Goal: Browse casually: Explore the website without a specific task or goal

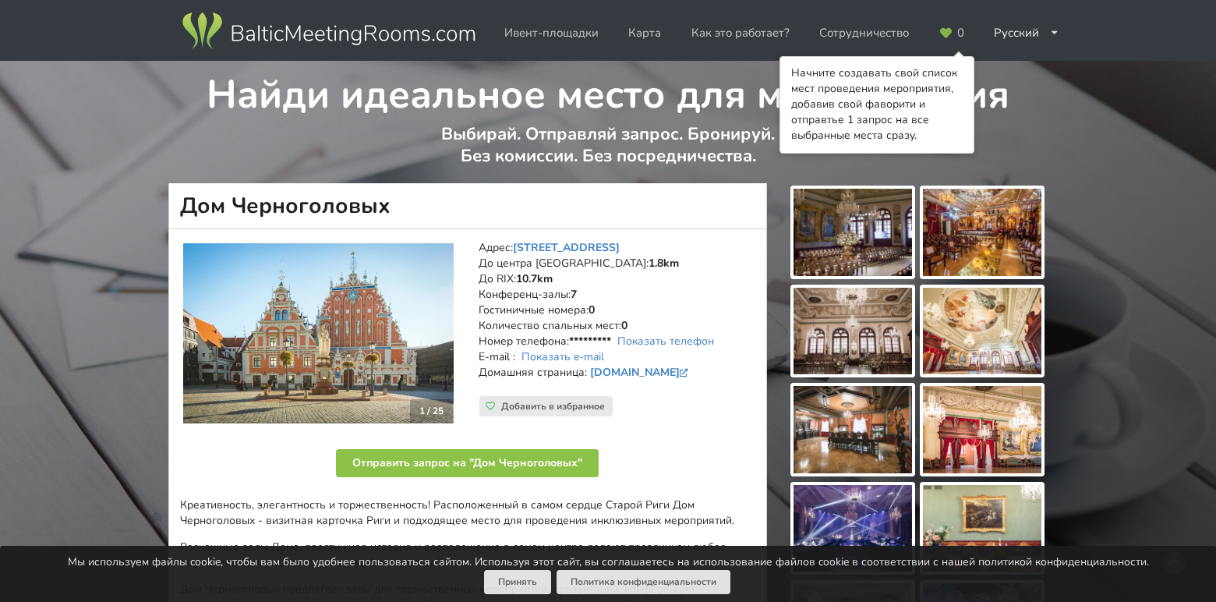
click at [856, 240] on img at bounding box center [853, 232] width 119 height 87
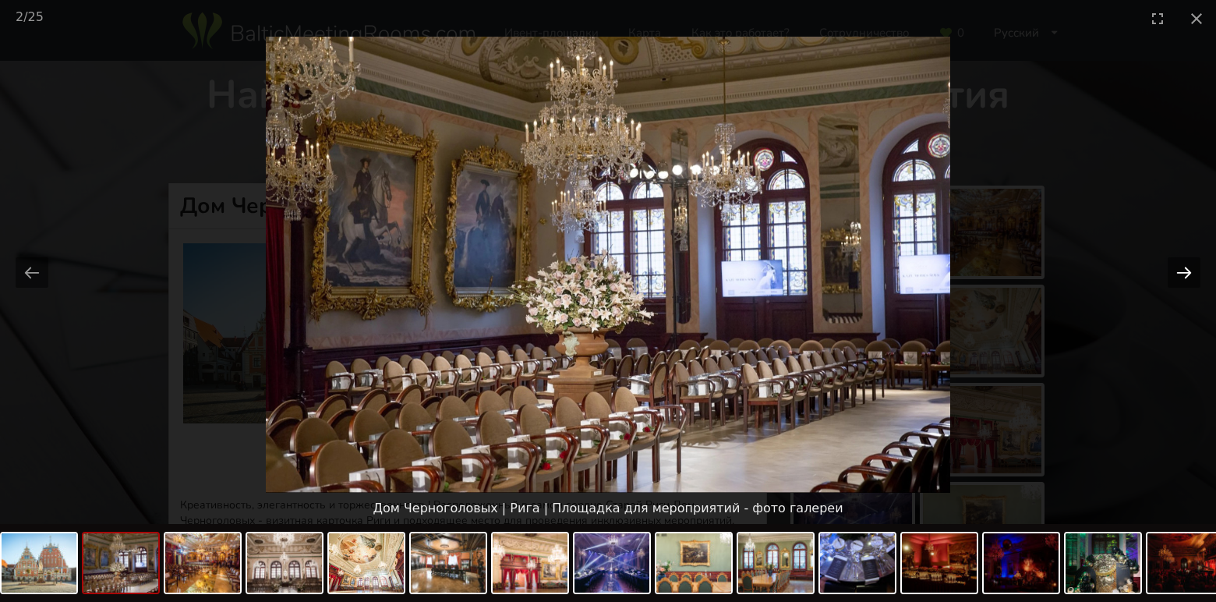
click at [1188, 270] on button "Next slide" at bounding box center [1184, 272] width 33 height 30
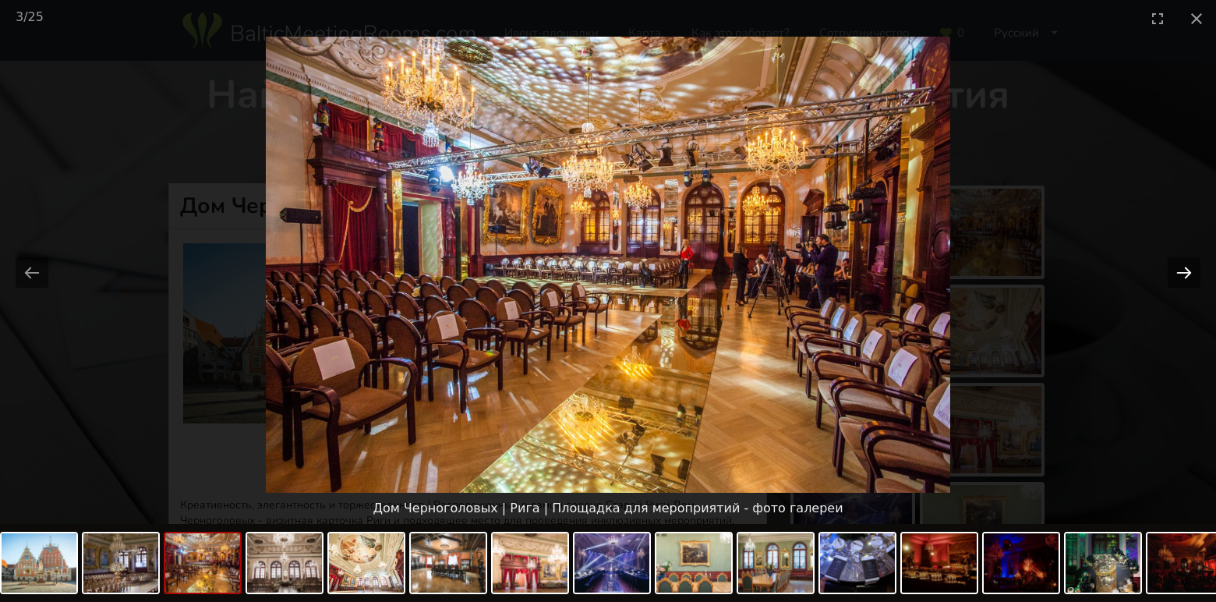
click at [1188, 270] on button "Next slide" at bounding box center [1184, 272] width 33 height 30
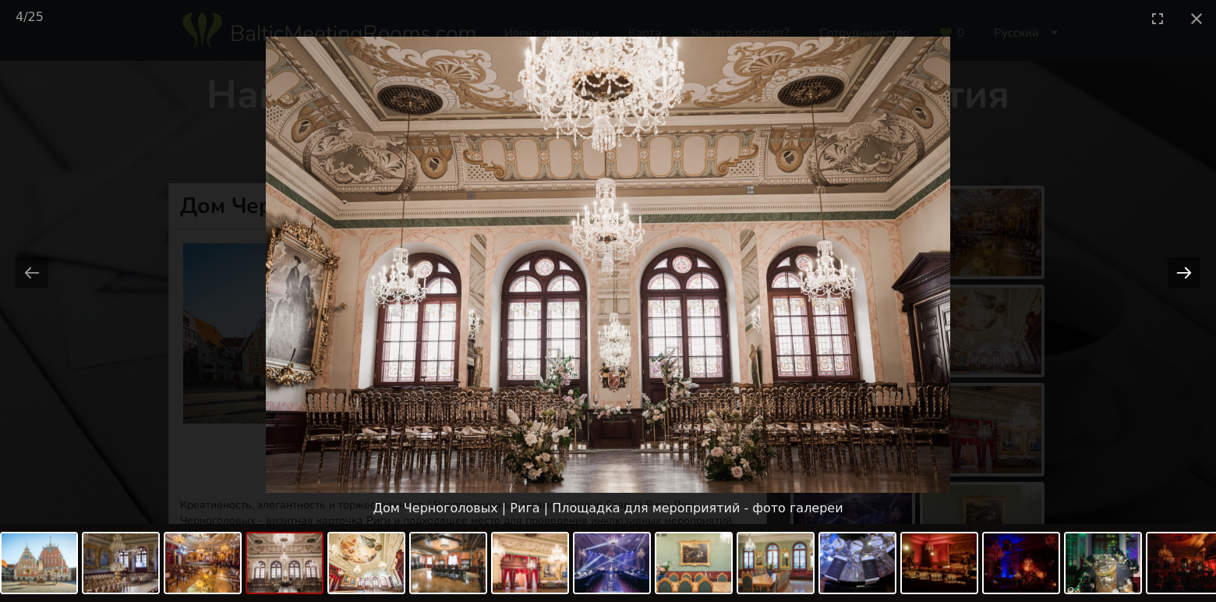
click at [1188, 270] on button "Next slide" at bounding box center [1184, 272] width 33 height 30
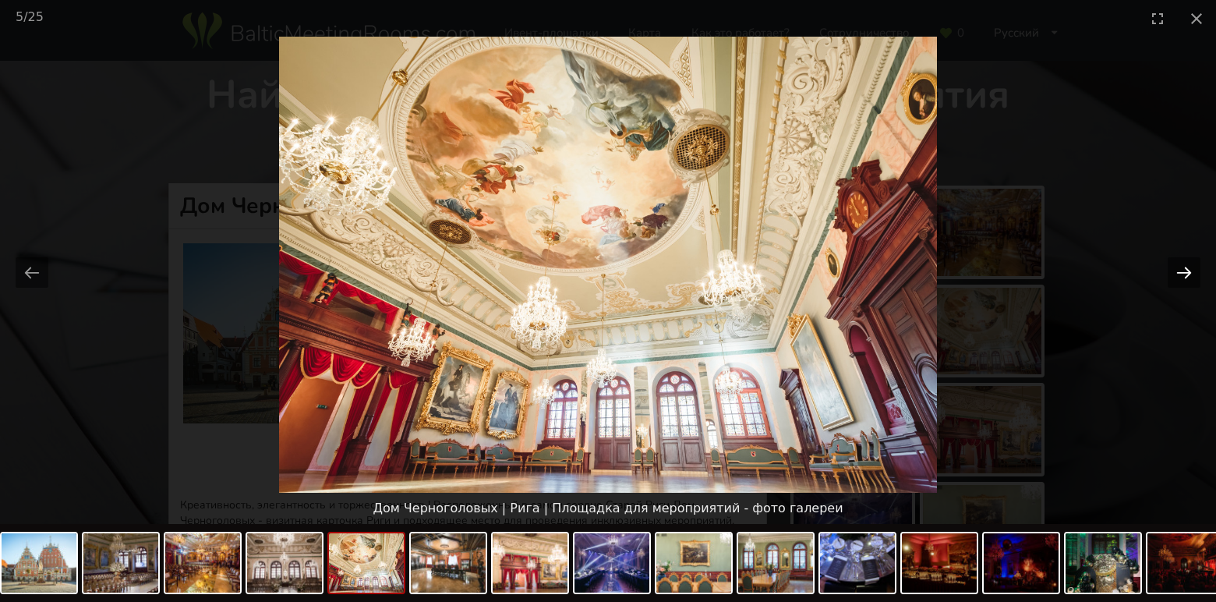
click at [1188, 270] on button "Next slide" at bounding box center [1184, 272] width 33 height 30
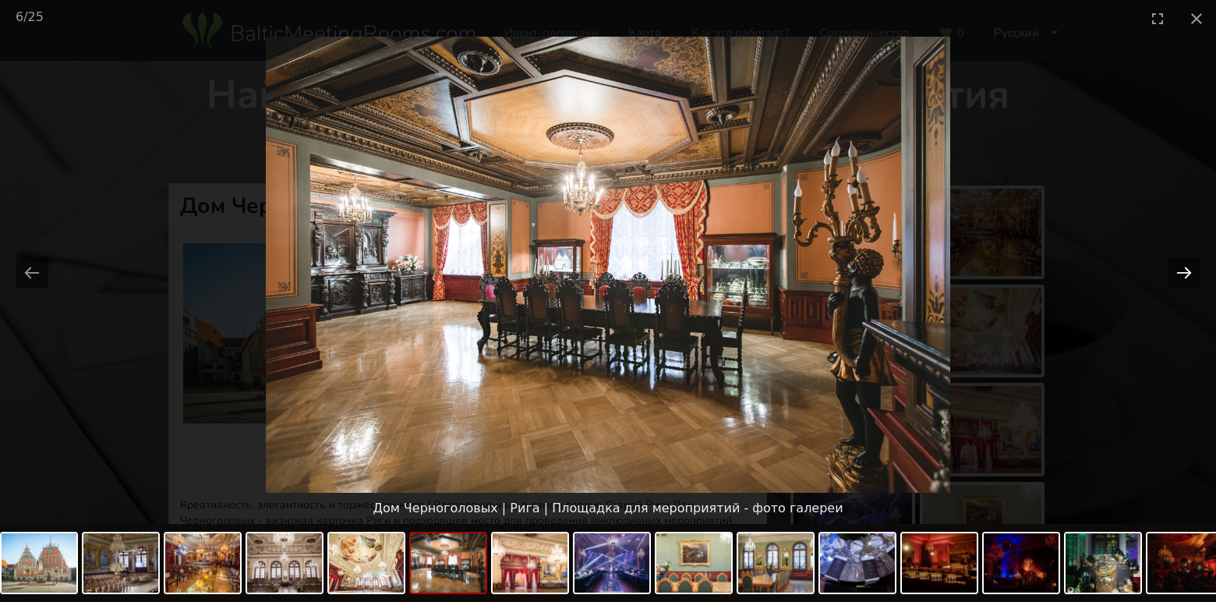
click at [1188, 270] on button "Next slide" at bounding box center [1184, 272] width 33 height 30
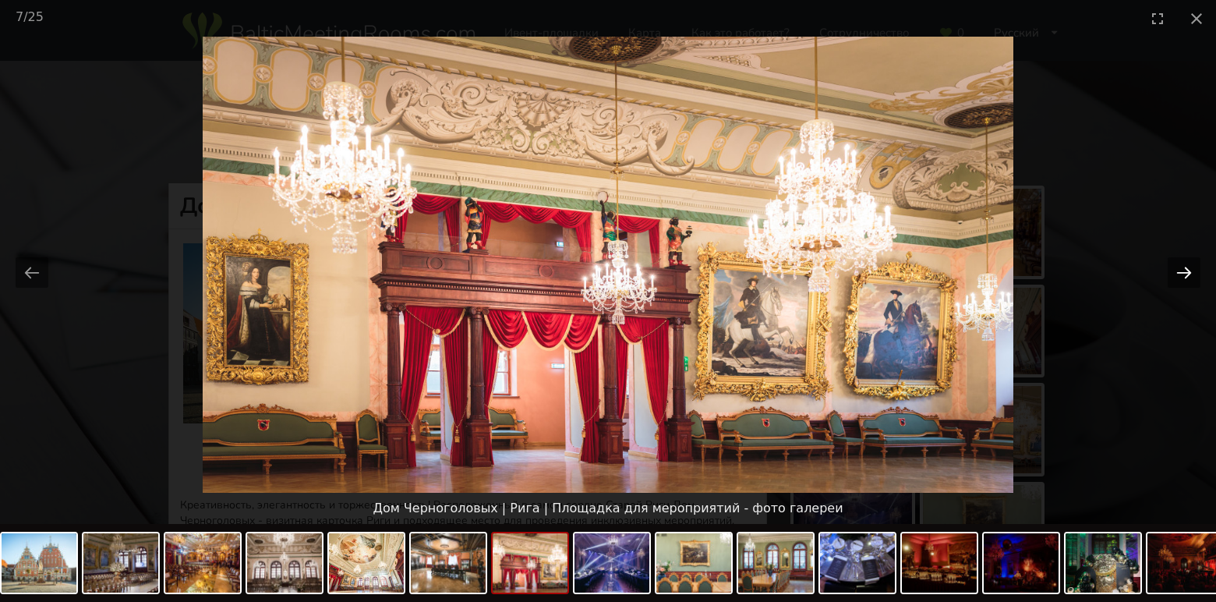
click at [1188, 269] on button "Next slide" at bounding box center [1184, 272] width 33 height 30
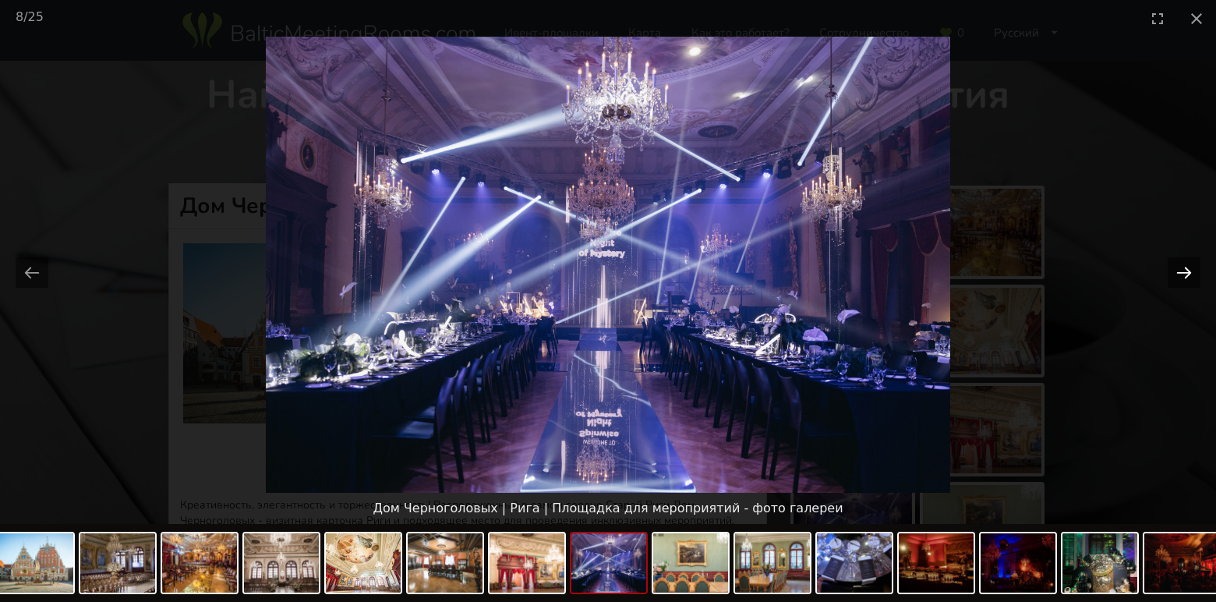
click at [1189, 269] on button "Next slide" at bounding box center [1184, 272] width 33 height 30
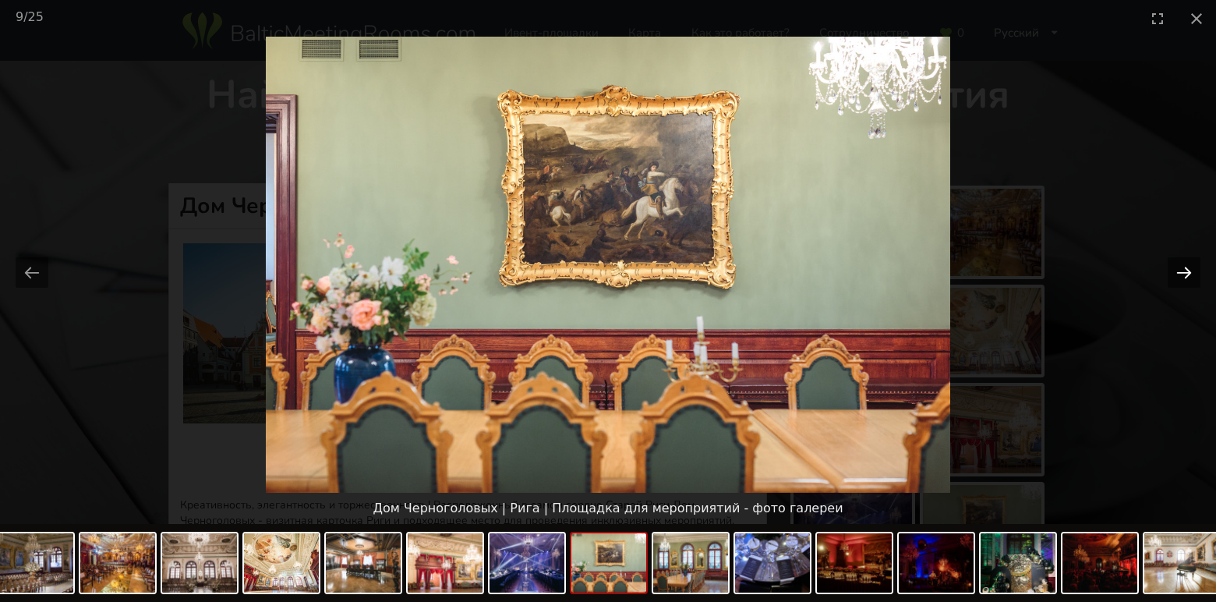
click at [1189, 269] on button "Next slide" at bounding box center [1184, 272] width 33 height 30
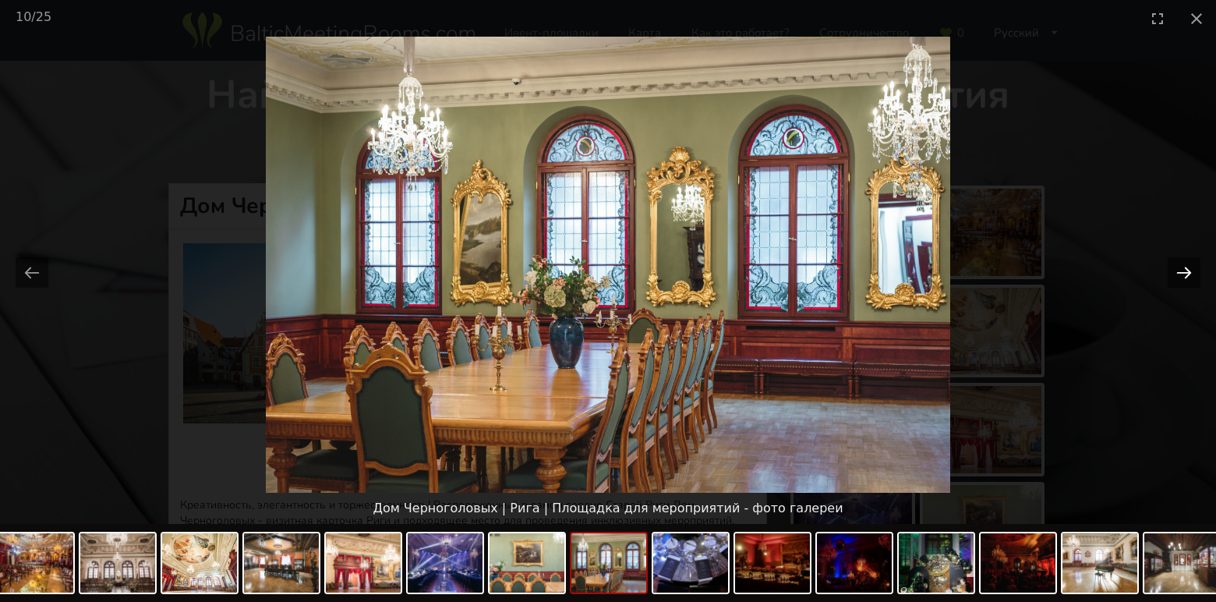
click at [1189, 269] on button "Next slide" at bounding box center [1184, 272] width 33 height 30
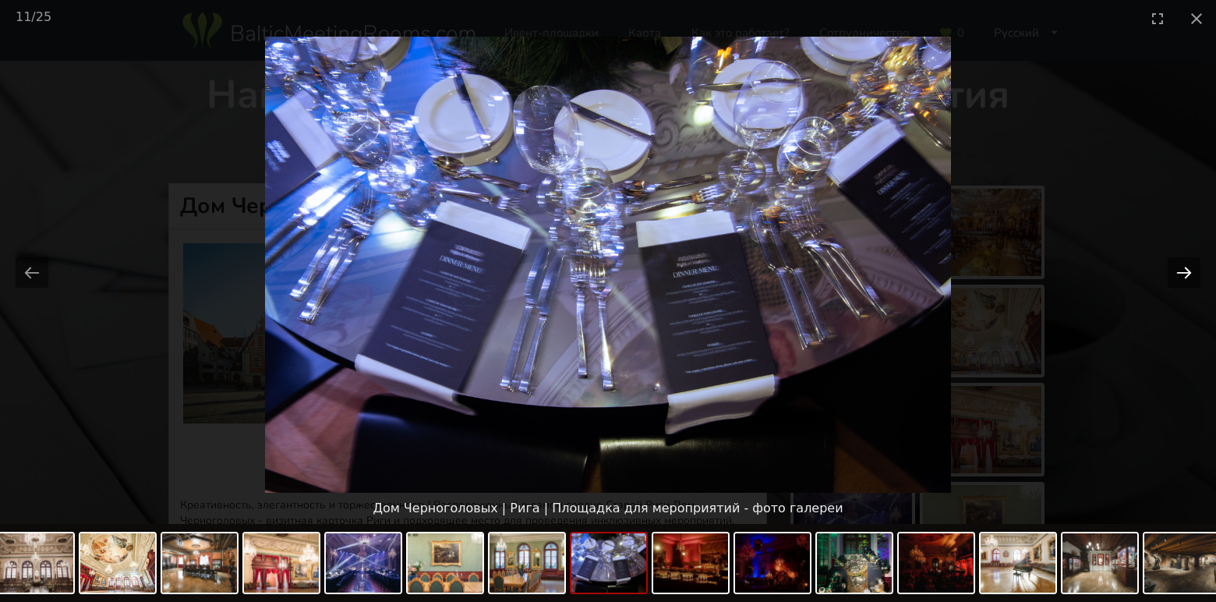
click at [1189, 269] on button "Next slide" at bounding box center [1184, 272] width 33 height 30
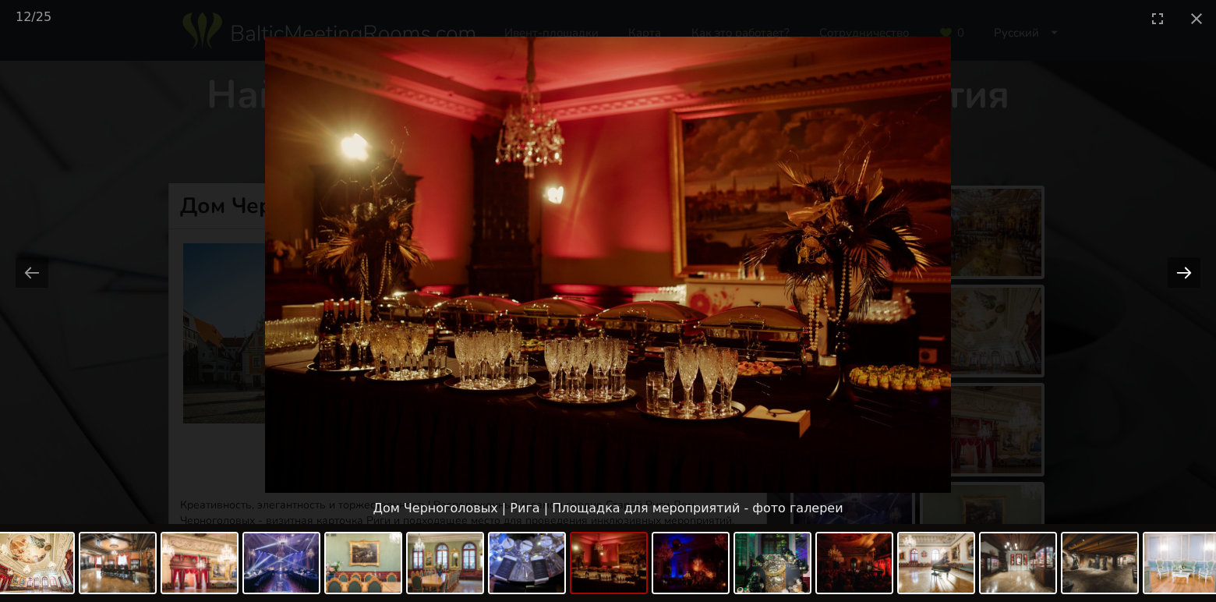
click at [1189, 269] on button "Next slide" at bounding box center [1184, 272] width 33 height 30
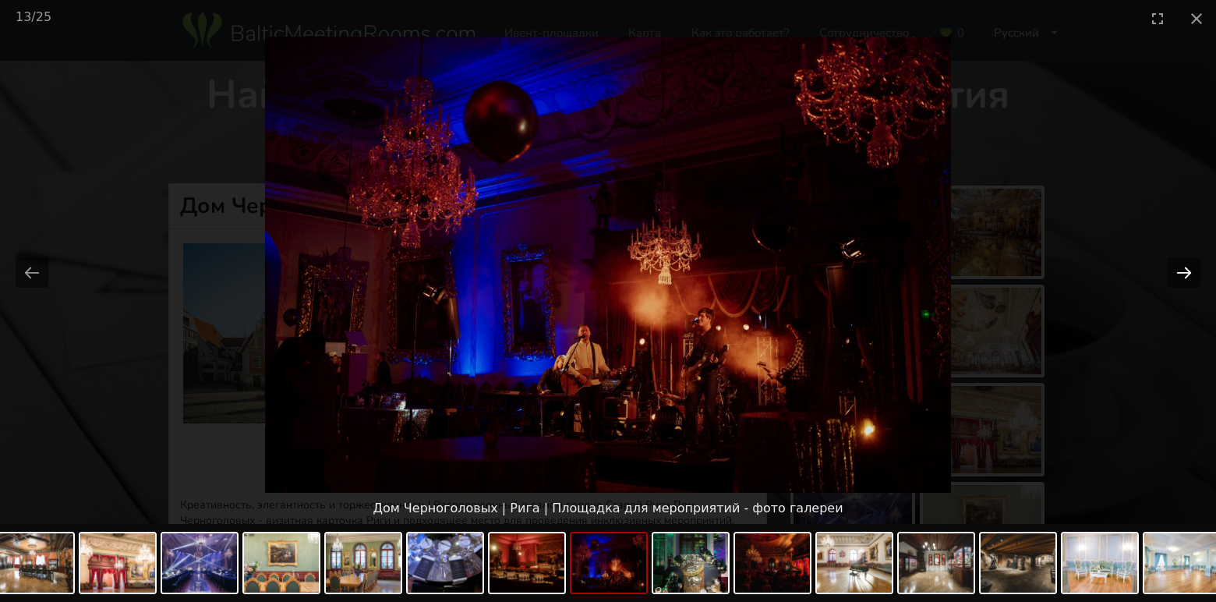
click at [1190, 269] on button "Next slide" at bounding box center [1184, 272] width 33 height 30
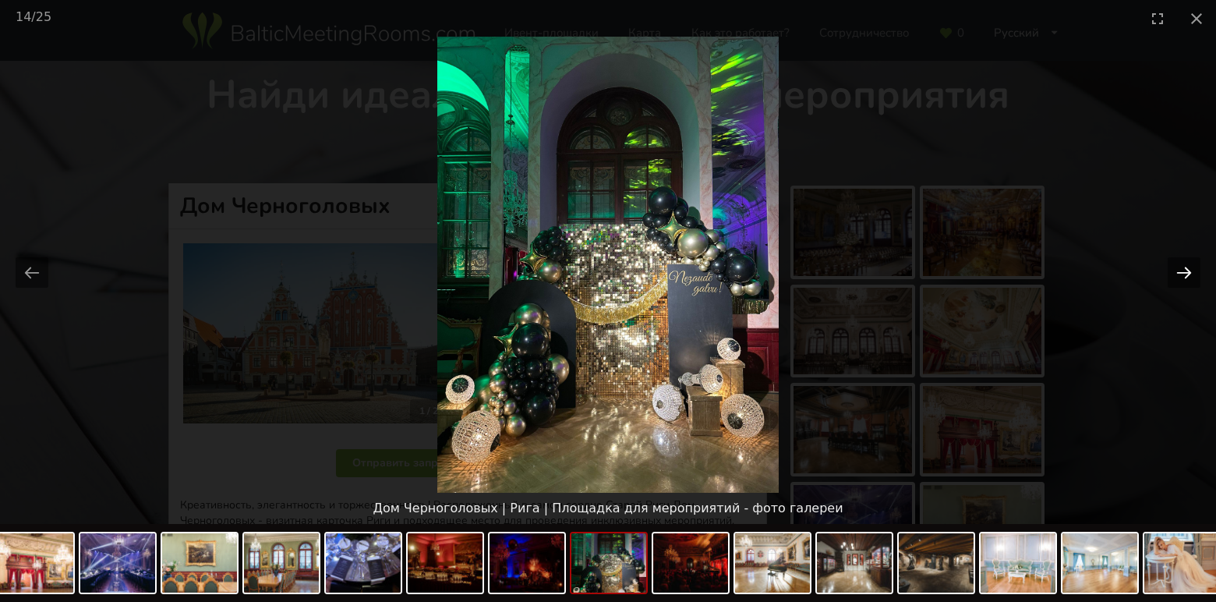
click at [1191, 268] on button "Next slide" at bounding box center [1184, 272] width 33 height 30
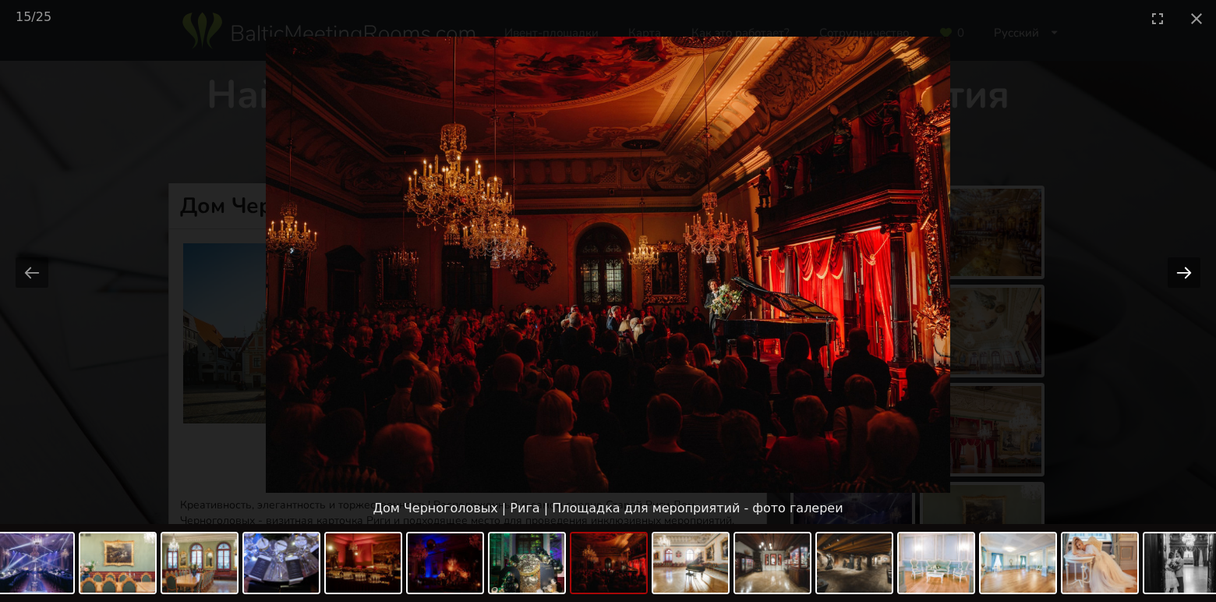
click at [1191, 268] on button "Next slide" at bounding box center [1184, 272] width 33 height 30
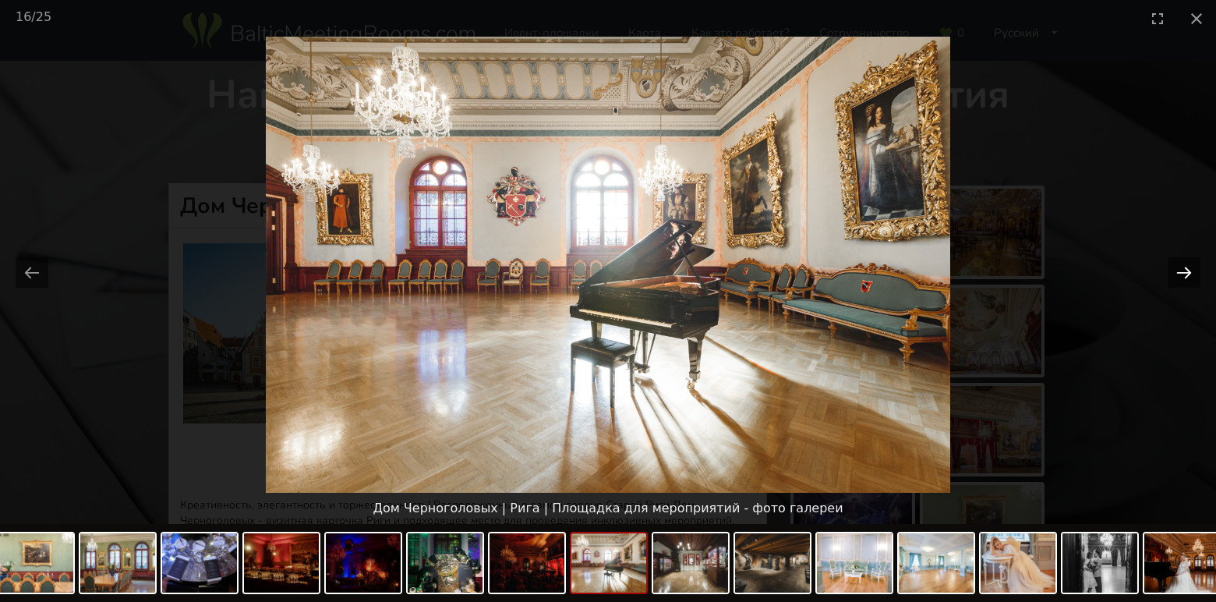
click at [1191, 268] on button "Next slide" at bounding box center [1184, 272] width 33 height 30
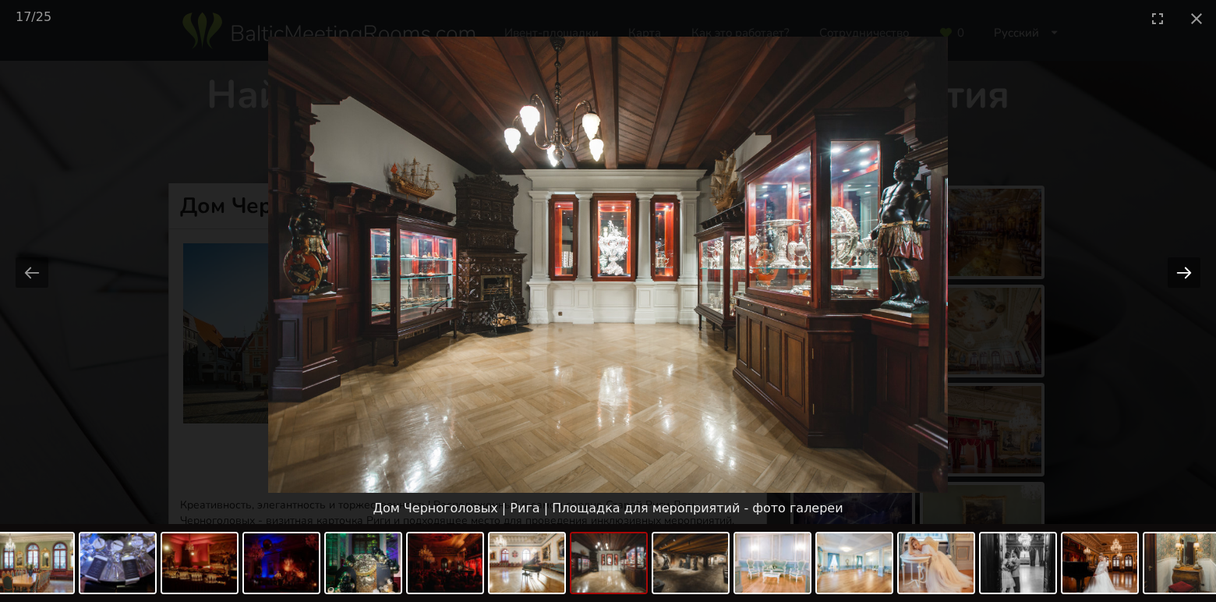
click at [1192, 268] on button "Next slide" at bounding box center [1184, 272] width 33 height 30
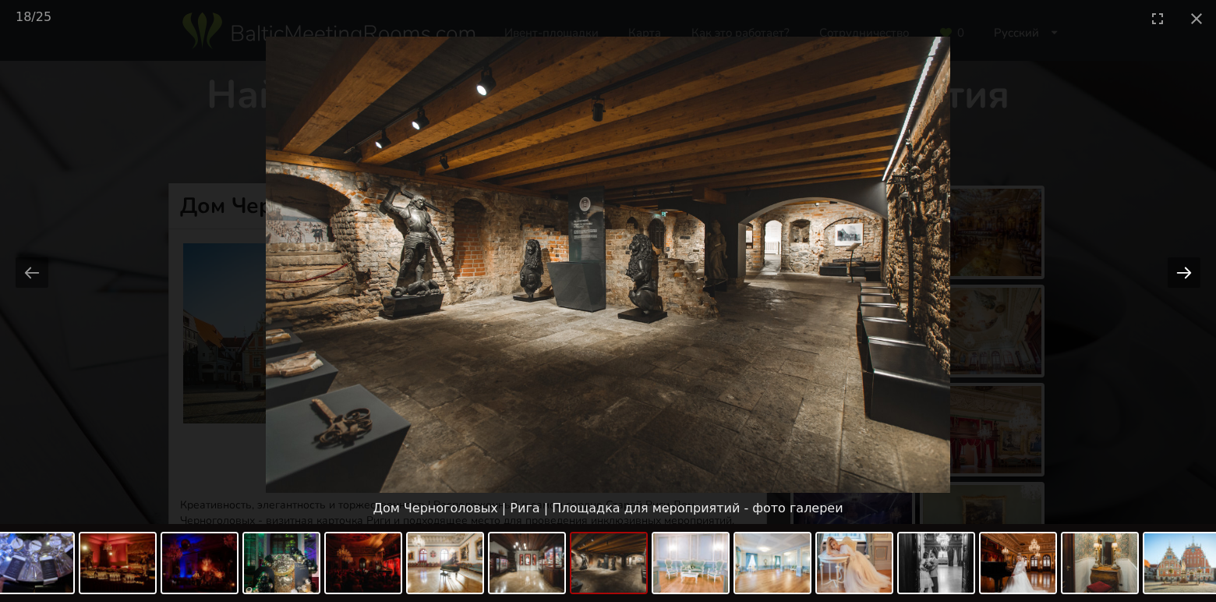
click at [1192, 268] on button "Next slide" at bounding box center [1184, 272] width 33 height 30
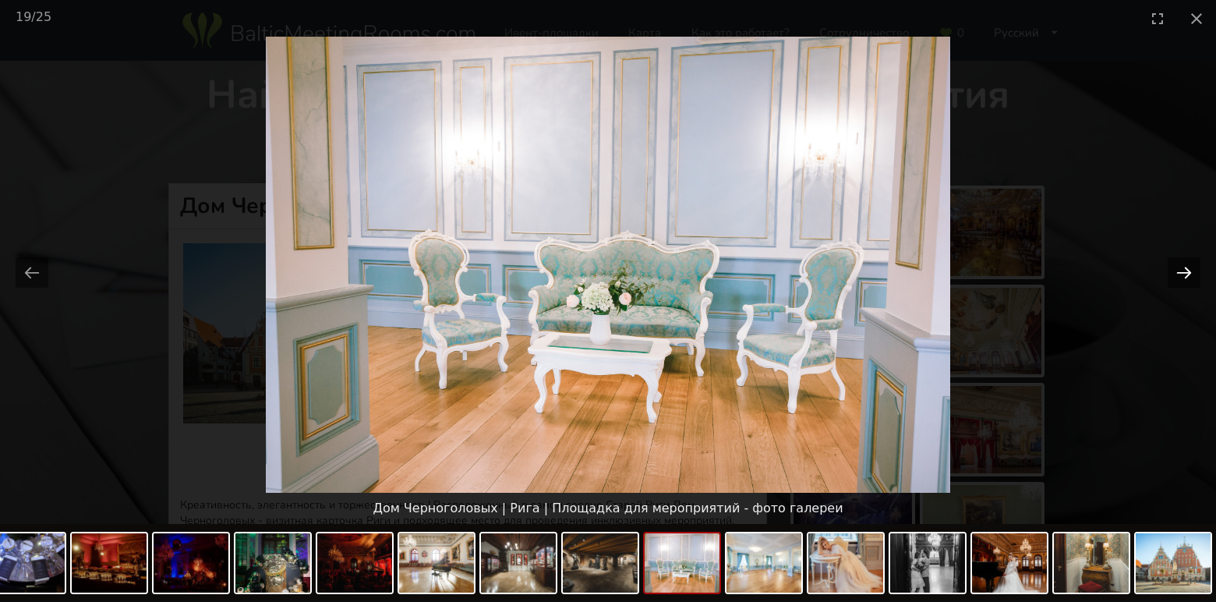
click at [1193, 268] on button "Next slide" at bounding box center [1184, 272] width 33 height 30
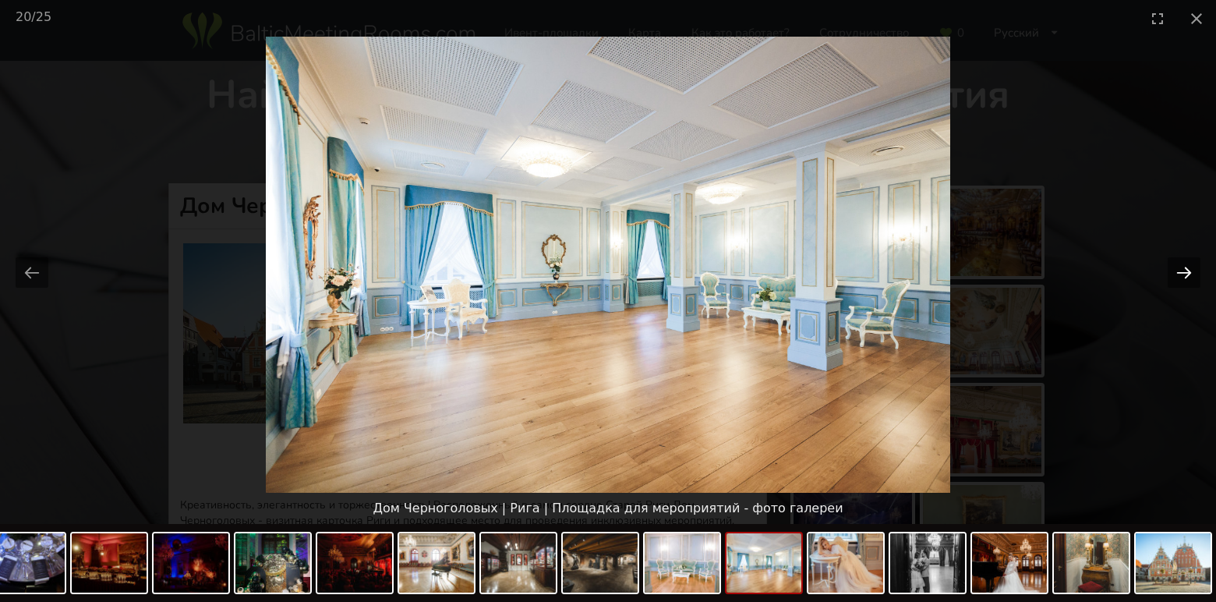
click at [1193, 268] on button "Next slide" at bounding box center [1184, 272] width 33 height 30
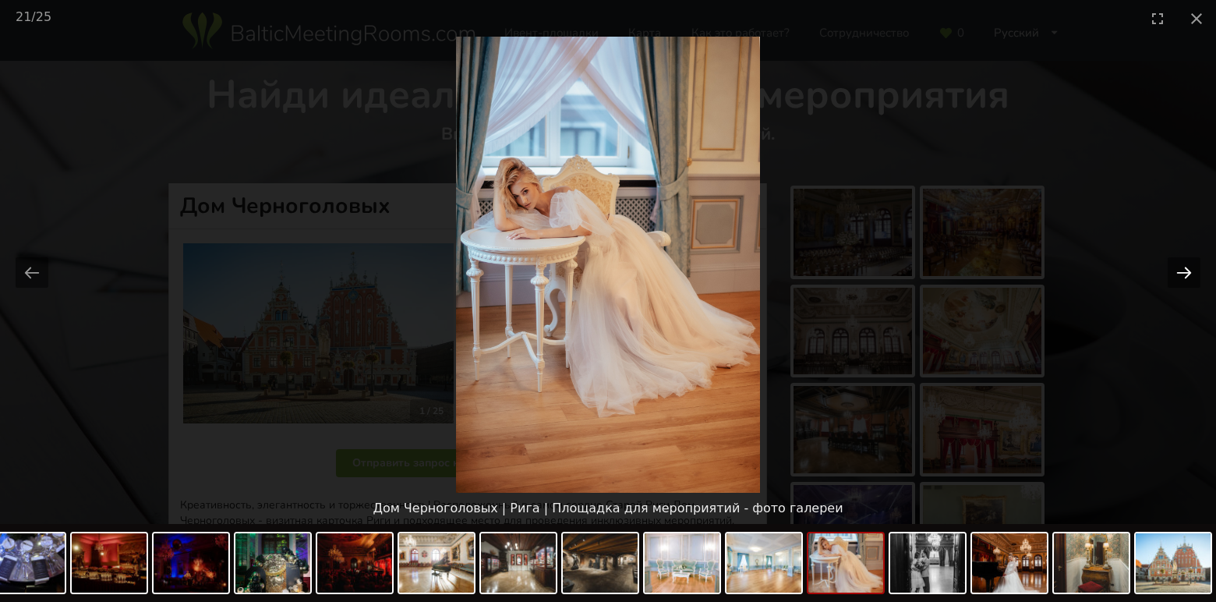
click at [1193, 268] on button "Next slide" at bounding box center [1184, 272] width 33 height 30
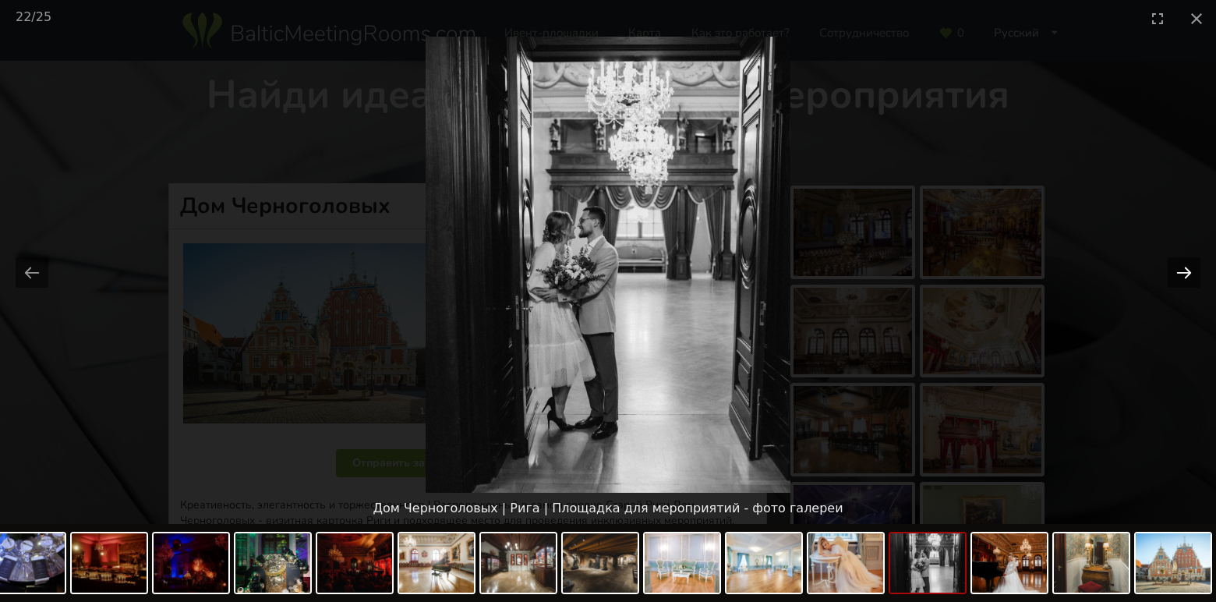
click at [1191, 270] on button "Next slide" at bounding box center [1184, 272] width 33 height 30
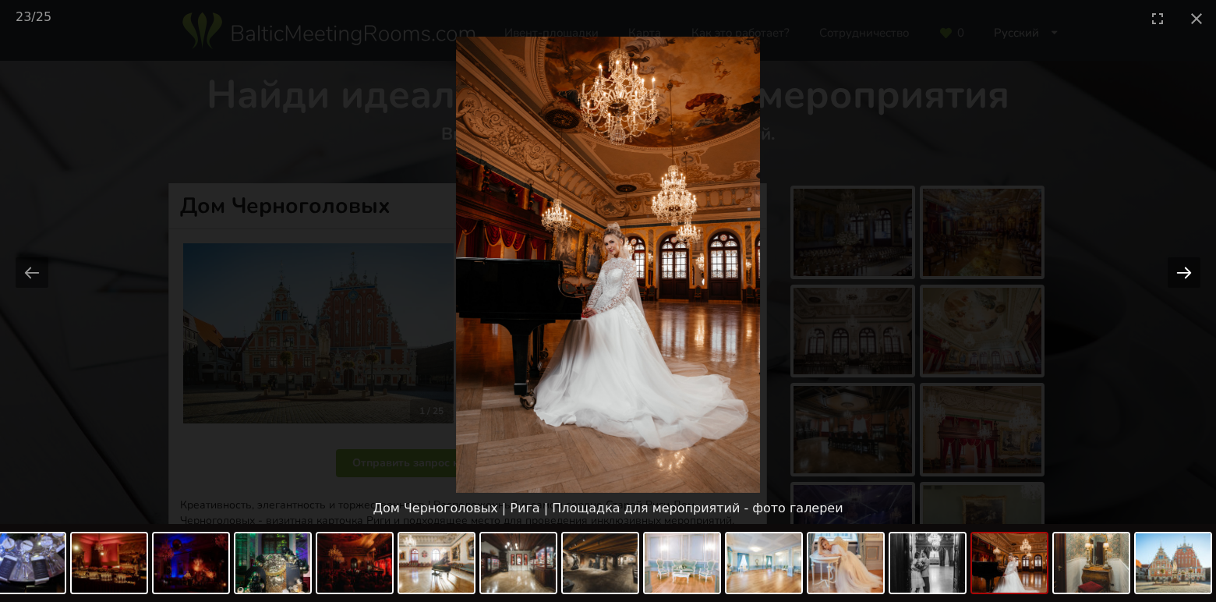
click at [1191, 270] on button "Next slide" at bounding box center [1184, 272] width 33 height 30
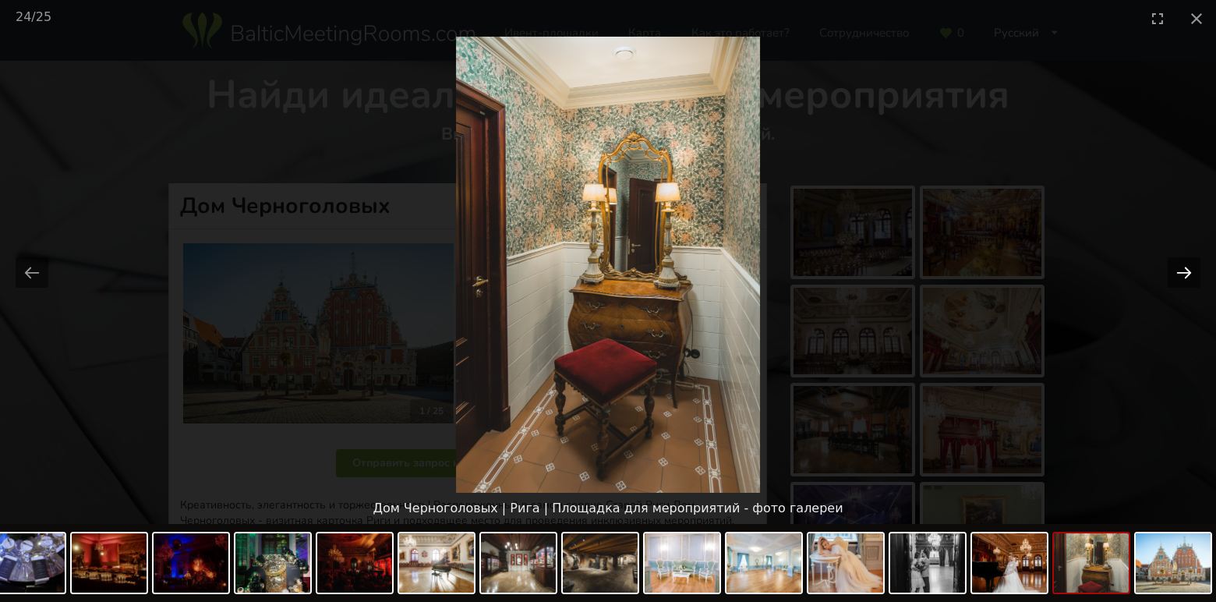
click at [1191, 270] on button "Next slide" at bounding box center [1184, 272] width 33 height 30
